Goal: Task Accomplishment & Management: Complete application form

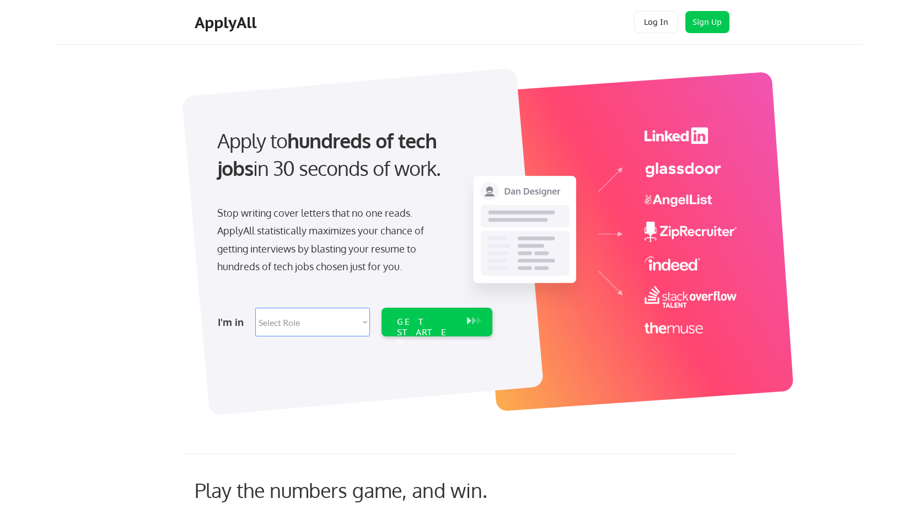
drag, startPoint x: 440, startPoint y: 161, endPoint x: 225, endPoint y: 130, distance: 217.4
click at [225, 130] on div "Apply to hundreds of tech jobs in 30 seconds of work." at bounding box center [352, 155] width 271 height 56
click at [331, 216] on div "Stop writing cover letters that no one reads. ApplyAll statistically maximizes …" at bounding box center [330, 240] width 227 height 72
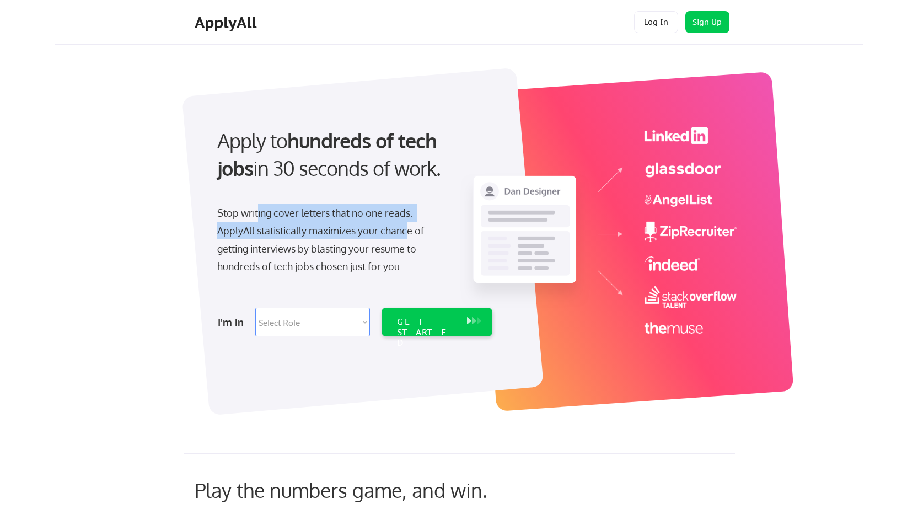
drag, startPoint x: 258, startPoint y: 218, endPoint x: 407, endPoint y: 236, distance: 150.6
click at [407, 236] on div "Stop writing cover letters that no one reads. ApplyAll statistically maximizes …" at bounding box center [330, 240] width 227 height 72
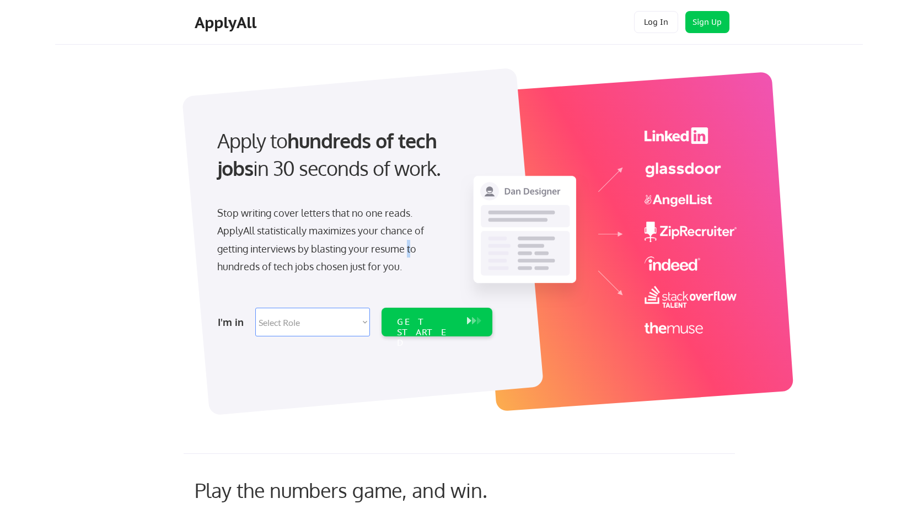
click at [411, 243] on div "Stop writing cover letters that no one reads. ApplyAll statistically maximizes …" at bounding box center [330, 240] width 227 height 72
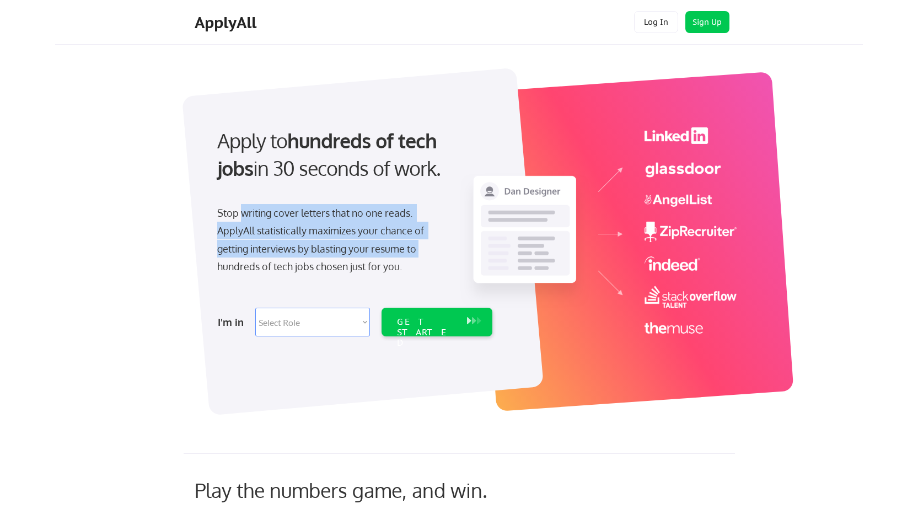
drag, startPoint x: 427, startPoint y: 247, endPoint x: 244, endPoint y: 222, distance: 185.4
click at [244, 222] on div "Stop writing cover letters that no one reads. ApplyAll statistically maximizes …" at bounding box center [330, 240] width 227 height 72
click at [296, 237] on div "Stop writing cover letters that no one reads. ApplyAll statistically maximizes …" at bounding box center [330, 240] width 227 height 72
click at [306, 319] on select "Select Role Software Engineering Product Management Customer Success Sales UI/U…" at bounding box center [312, 322] width 115 height 29
select select ""hr_recruiting""
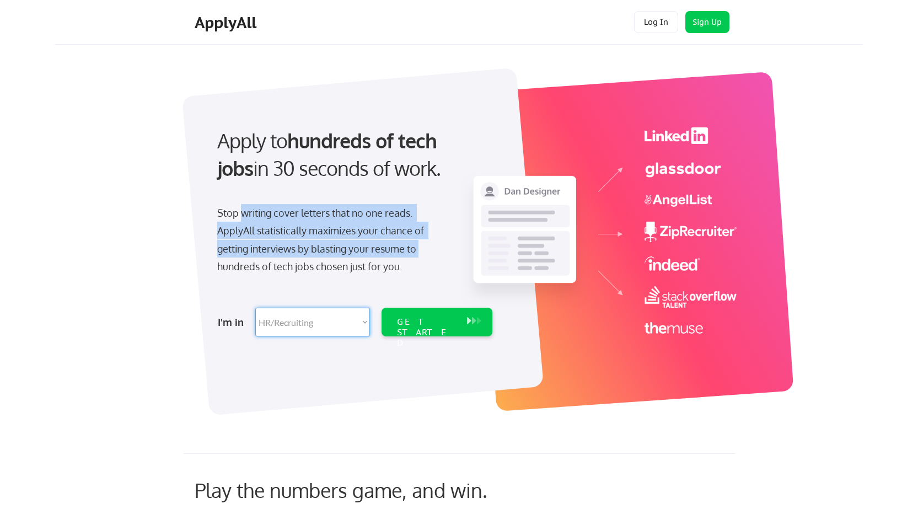
click at [255, 308] on select "Select Role Software Engineering Product Management Customer Success Sales UI/U…" at bounding box center [312, 322] width 115 height 29
select select ""hr_recruiting""
click at [351, 323] on select "Select Role Software Engineering Product Management Customer Success Sales UI/U…" at bounding box center [312, 322] width 115 height 29
click at [255, 308] on select "Select Role Software Engineering Product Management Customer Success Sales UI/U…" at bounding box center [312, 322] width 115 height 29
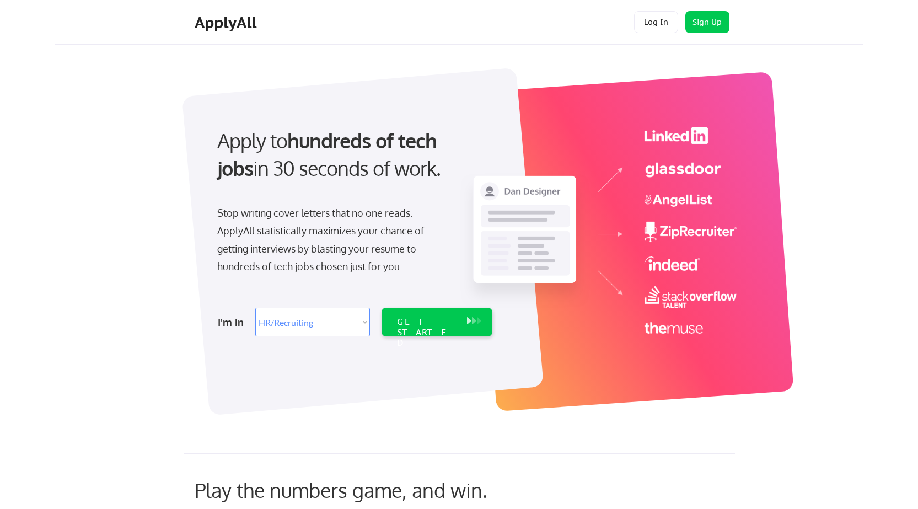
click at [410, 338] on div "I'm in Select Role Software Engineering Product Management Customer Success Sal…" at bounding box center [354, 322] width 308 height 39
click at [415, 333] on div "GET STARTED" at bounding box center [427, 322] width 70 height 29
